Goal: Task Accomplishment & Management: Manage account settings

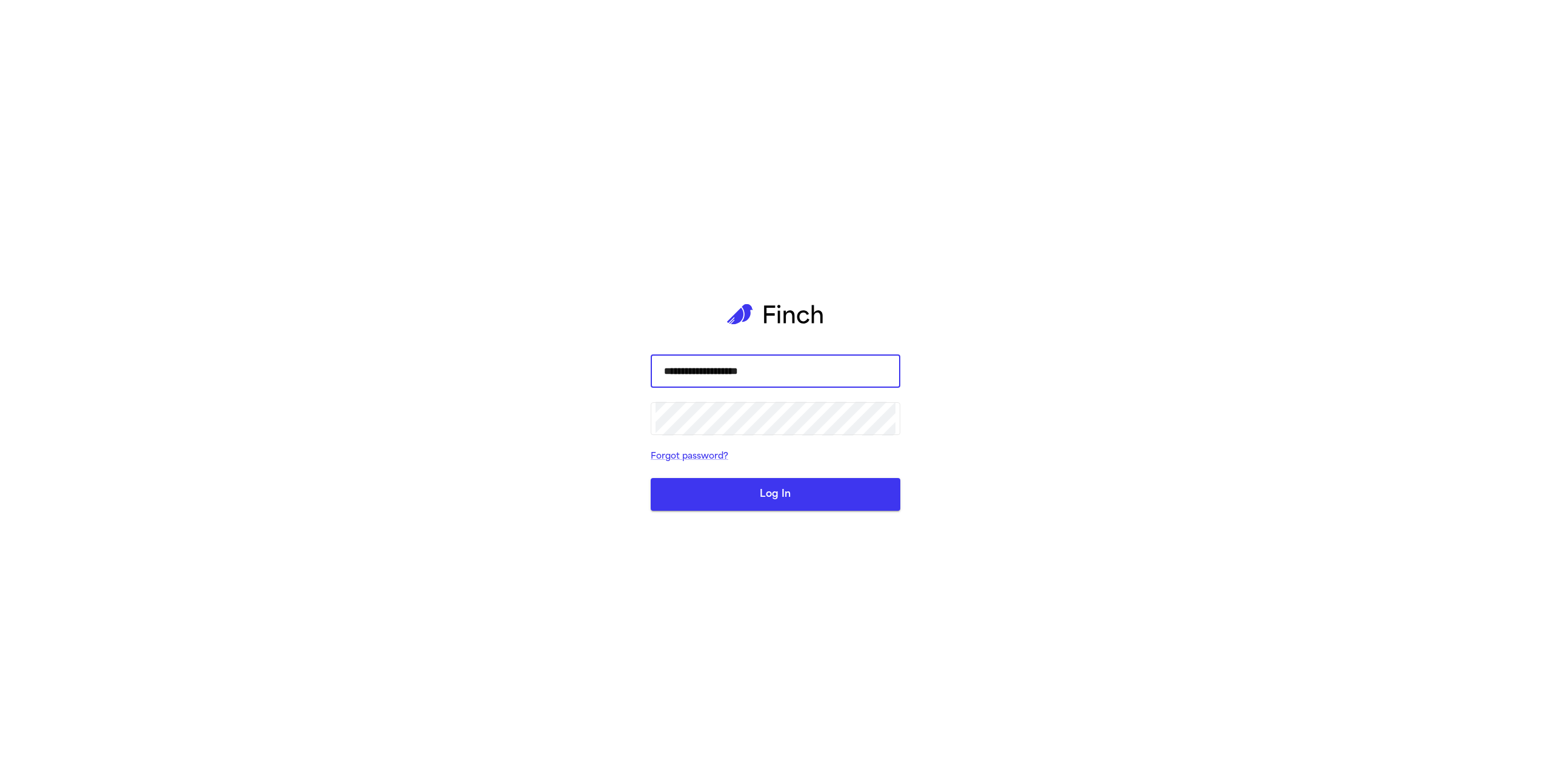
type input "**********"
click at [651, 478] on button "Log In" at bounding box center [775, 494] width 250 height 33
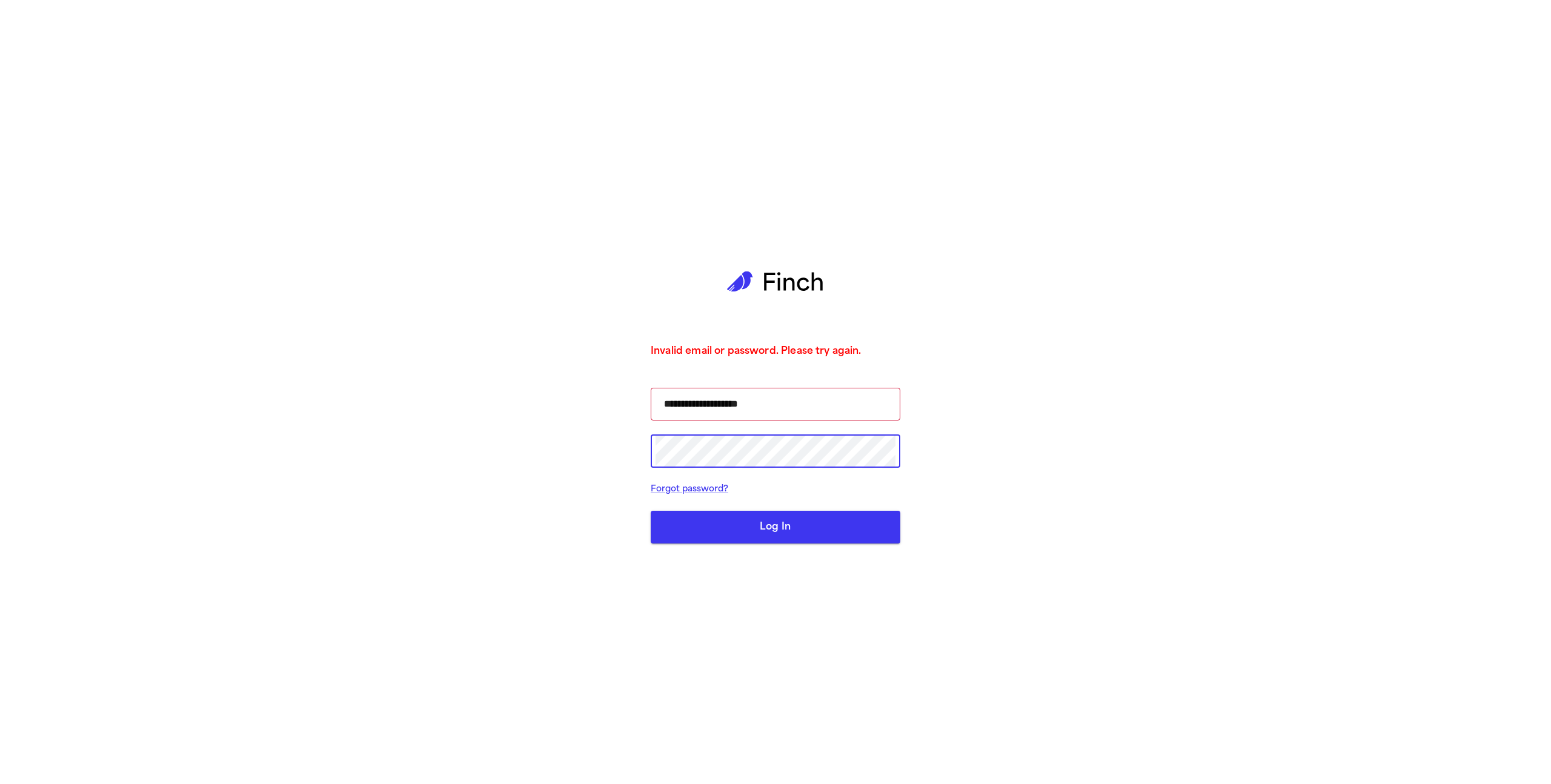
click at [774, 532] on button "Log In" at bounding box center [775, 527] width 250 height 33
click at [829, 531] on button "Log In" at bounding box center [775, 527] width 250 height 33
